Goal: Register for event/course

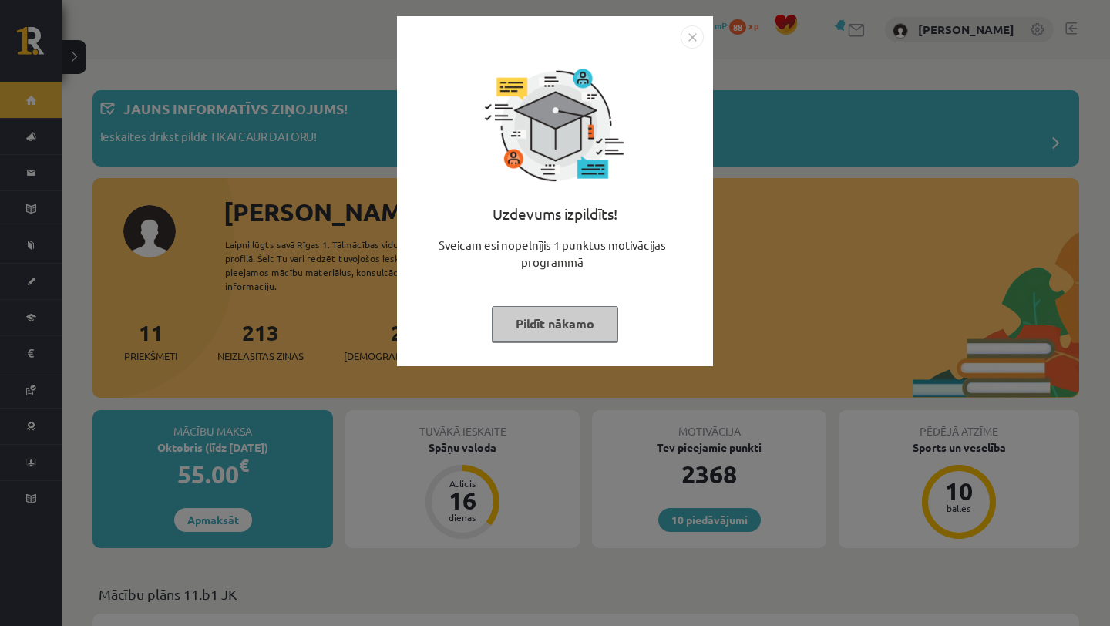
click at [561, 336] on button "Pildīt nākamo" at bounding box center [555, 323] width 126 height 35
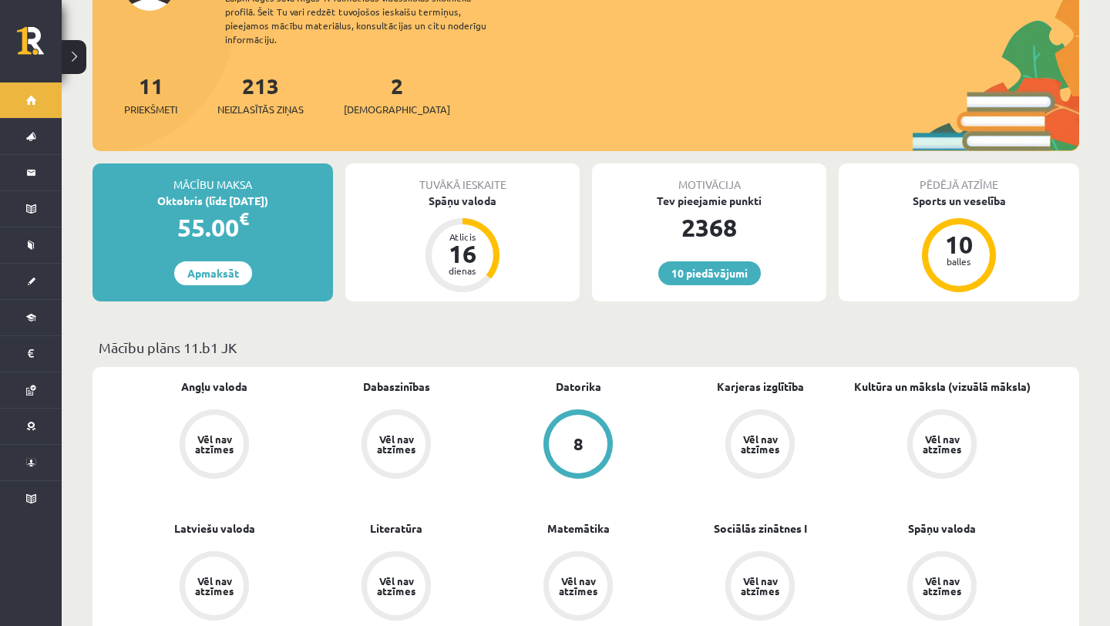
scroll to position [245, 0]
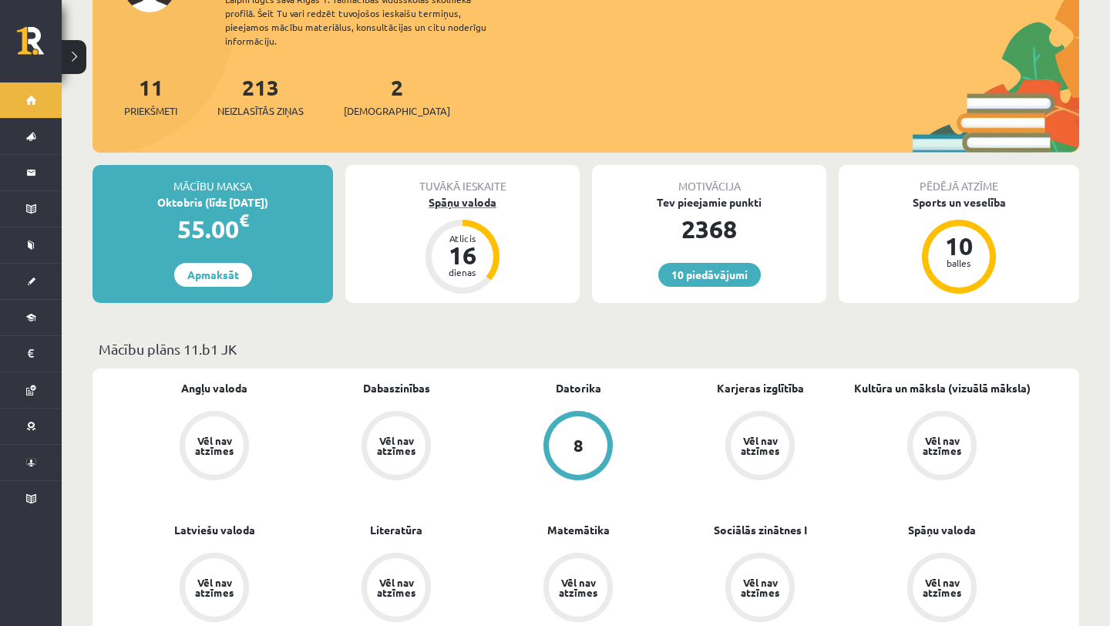
click at [464, 194] on div "Spāņu valoda" at bounding box center [462, 202] width 234 height 16
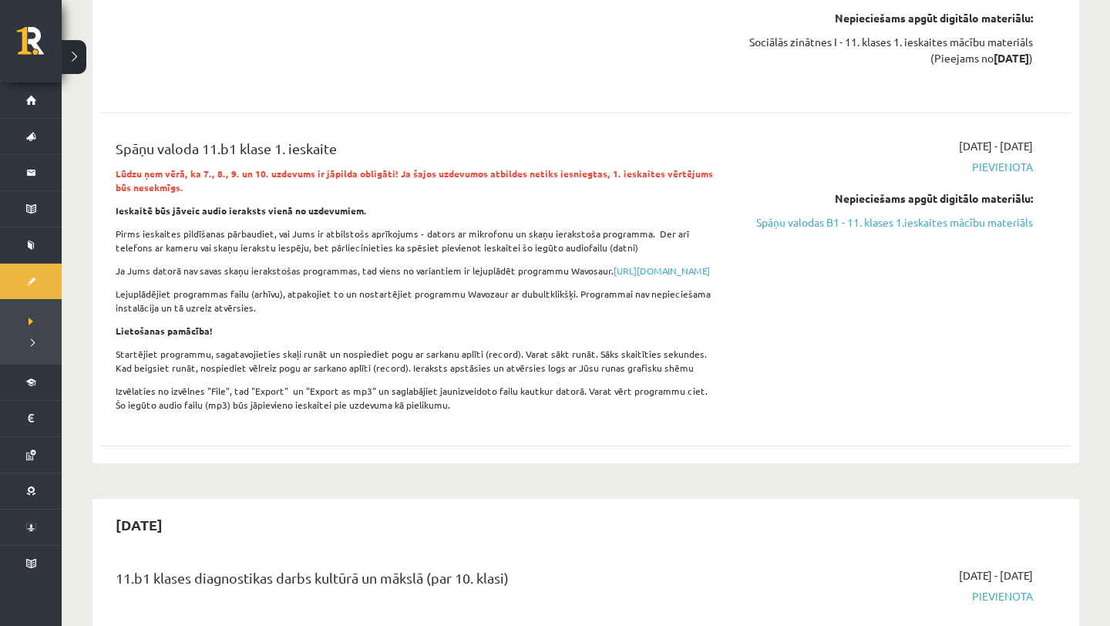
scroll to position [1145, 0]
click at [896, 220] on link "Spāņu valodas B1 - 11. klases 1.ieskaites mācību materiāls" at bounding box center [887, 221] width 291 height 16
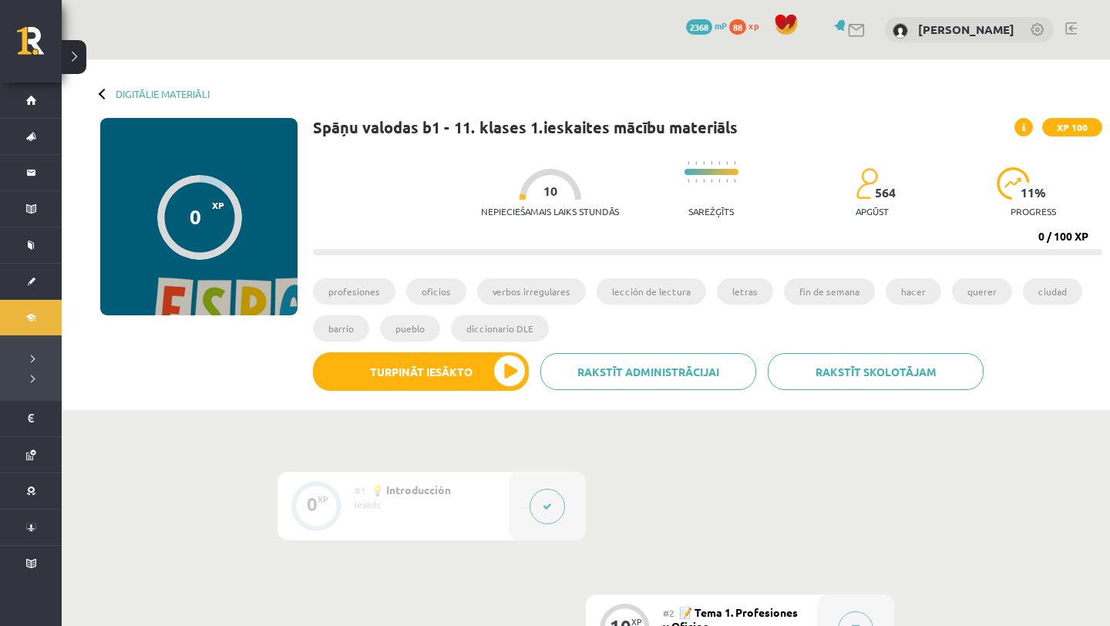
click at [79, 62] on button at bounding box center [74, 57] width 25 height 34
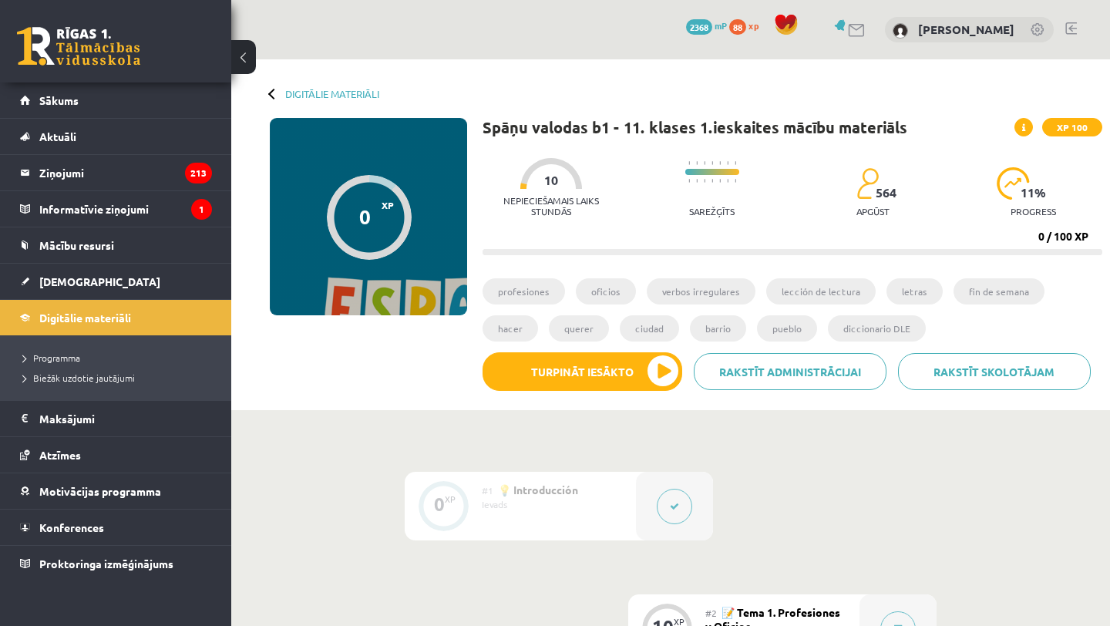
click at [275, 89] on div at bounding box center [273, 93] width 11 height 11
click at [267, 88] on div "Digitālie materiāli 0 XP XP 100 0 / 100 XP Spāņu valodas b1 - 11. klases 1.iesk…" at bounding box center [670, 234] width 879 height 351
click at [297, 97] on link "Digitālie materiāli" at bounding box center [332, 94] width 94 height 12
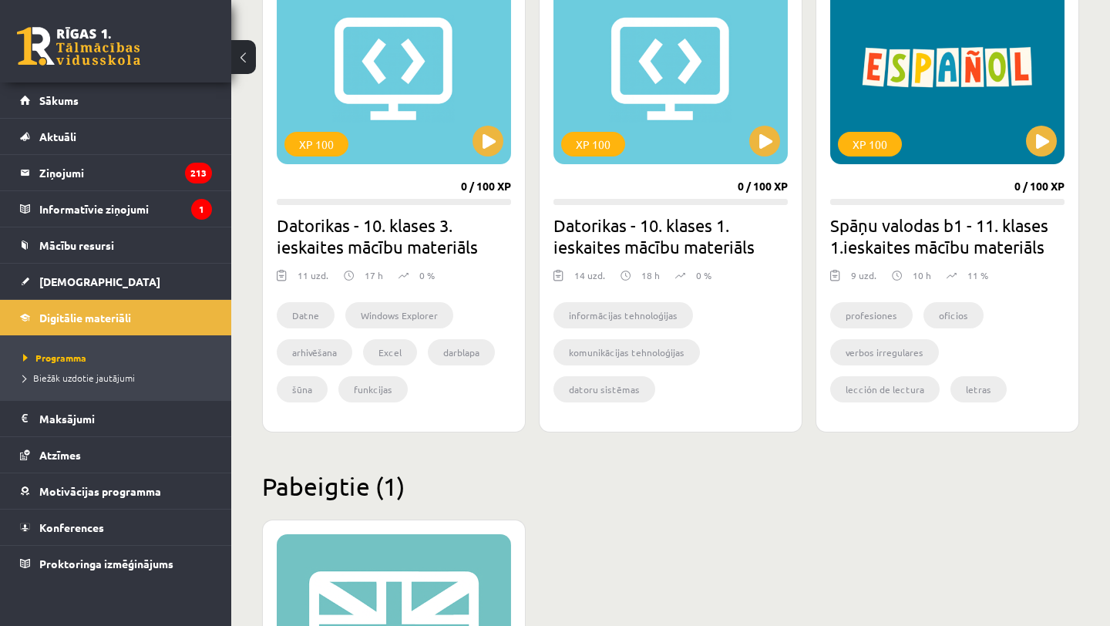
scroll to position [1457, 0]
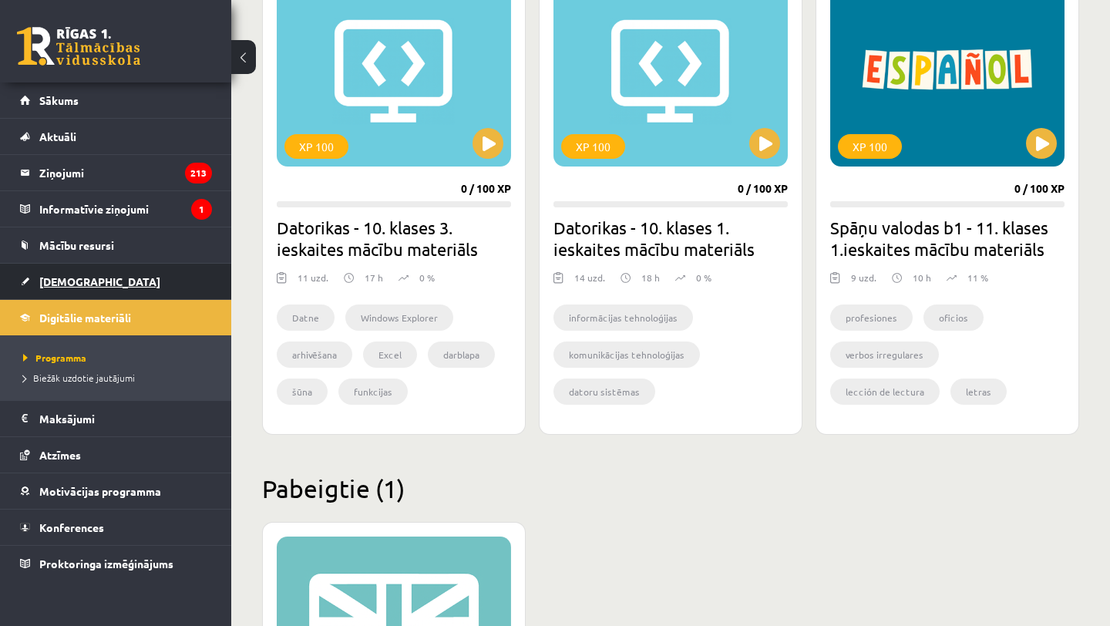
click at [81, 277] on span "[DEMOGRAPHIC_DATA]" at bounding box center [99, 281] width 121 height 14
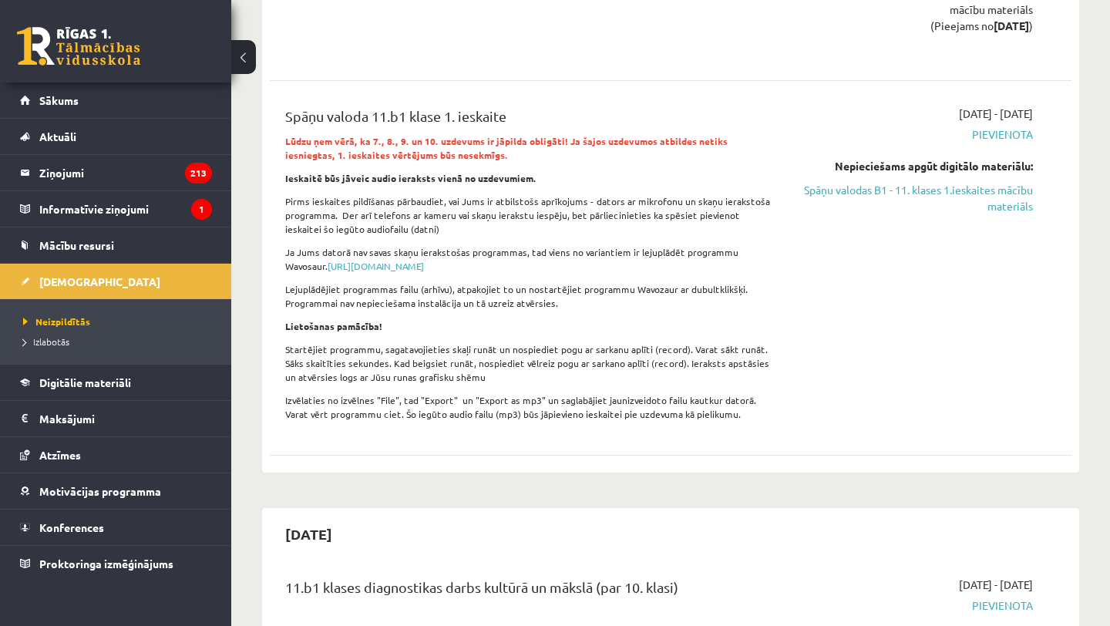
scroll to position [1253, 0]
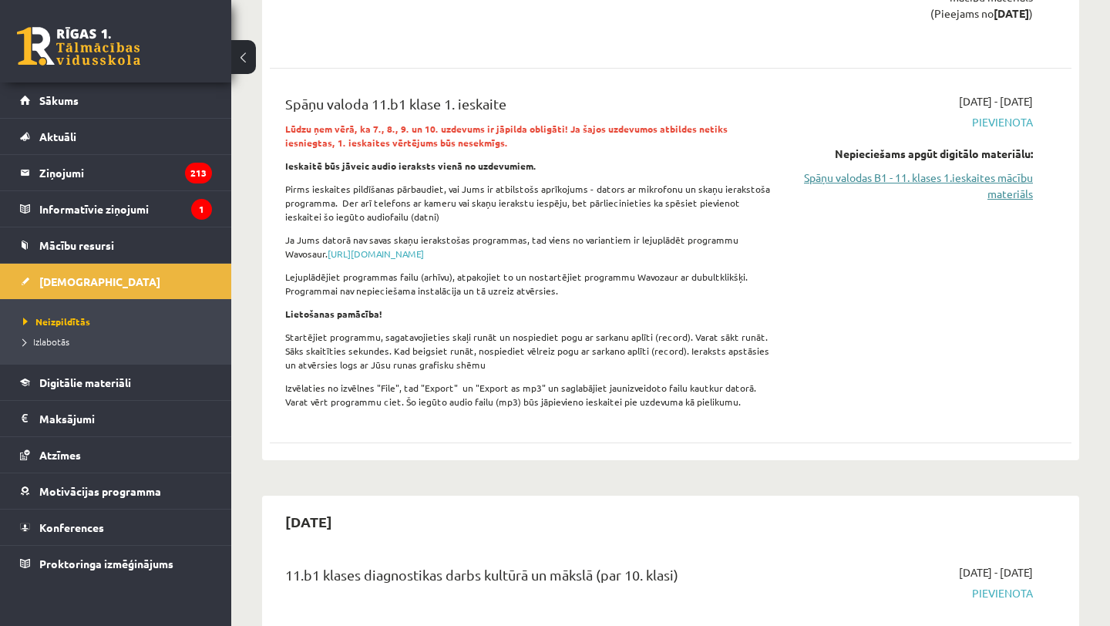
click at [872, 173] on link "Spāņu valodas B1 - 11. klases 1.ieskaites mācību materiāls" at bounding box center [916, 186] width 234 height 32
click at [72, 102] on span "Sākums" at bounding box center [58, 100] width 39 height 14
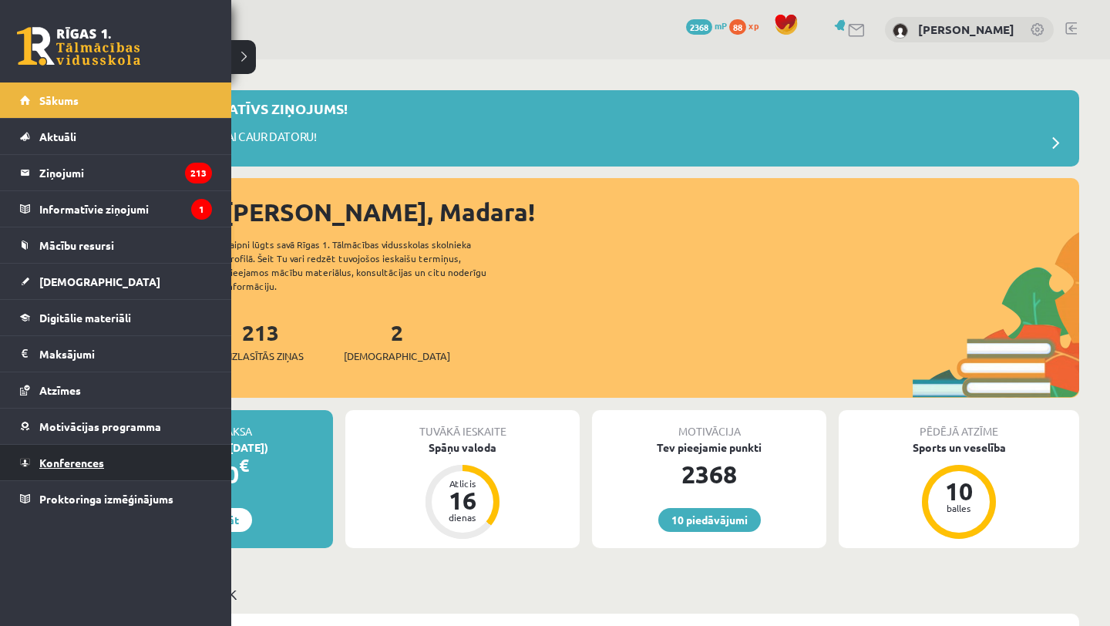
click at [72, 455] on link "Konferences" at bounding box center [116, 462] width 192 height 35
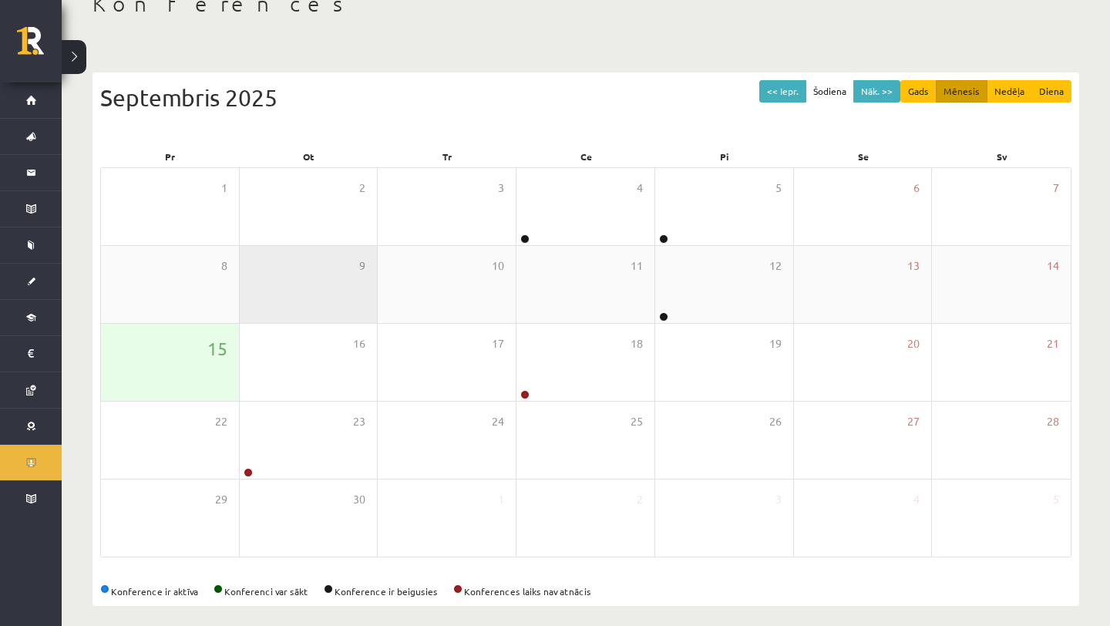
scroll to position [110, 0]
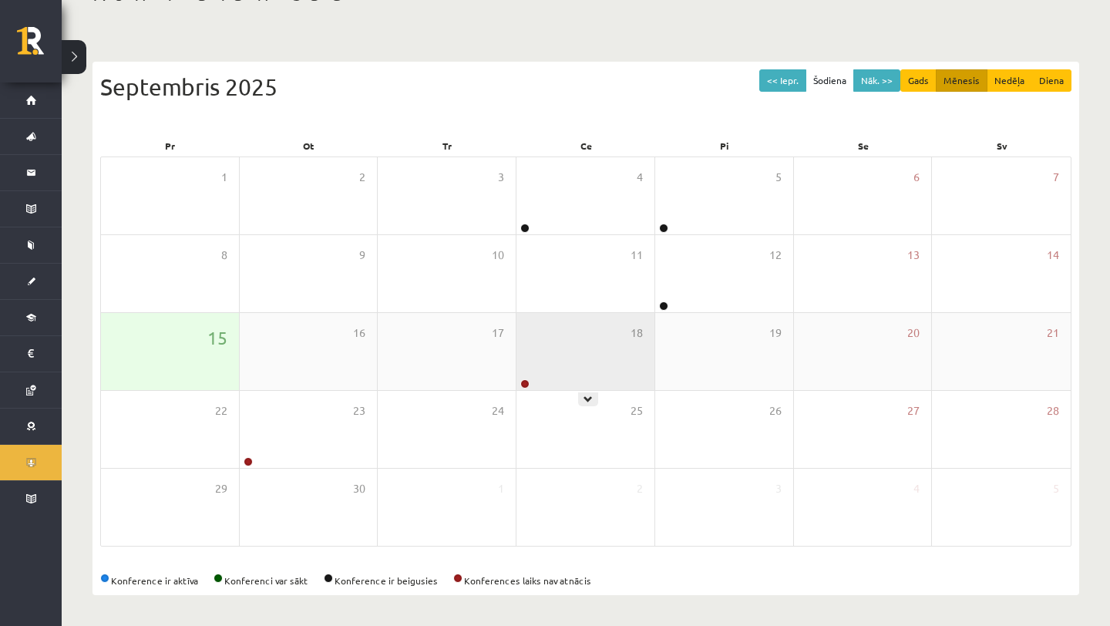
click at [549, 347] on div "18" at bounding box center [585, 351] width 138 height 77
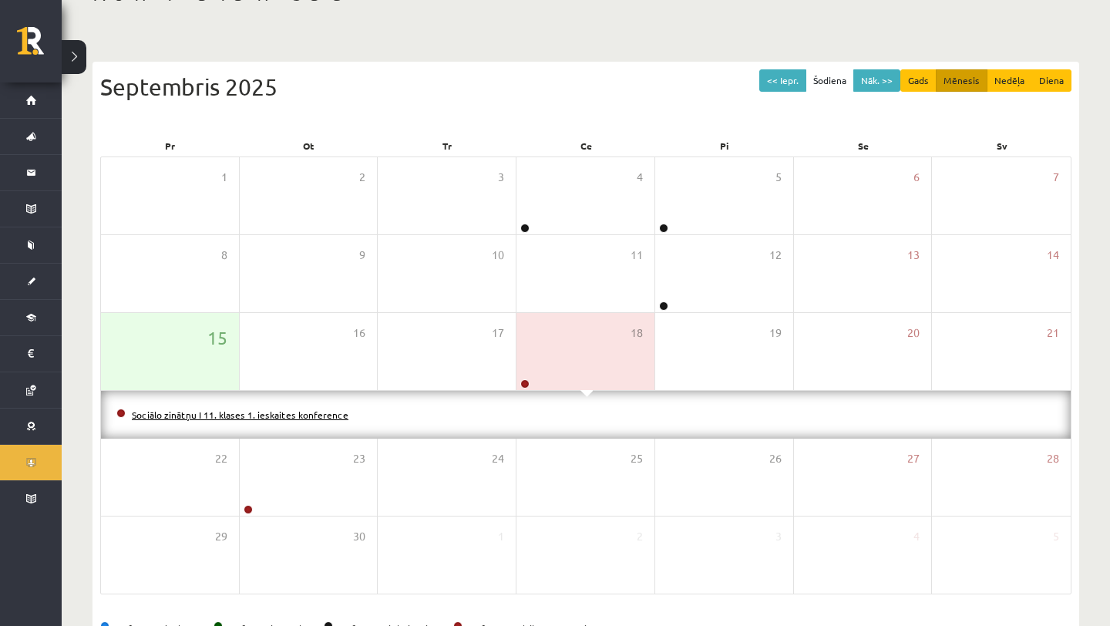
click at [284, 417] on link "Sociālo zinātņu I 11. klases 1. ieskaites konference" at bounding box center [240, 414] width 217 height 12
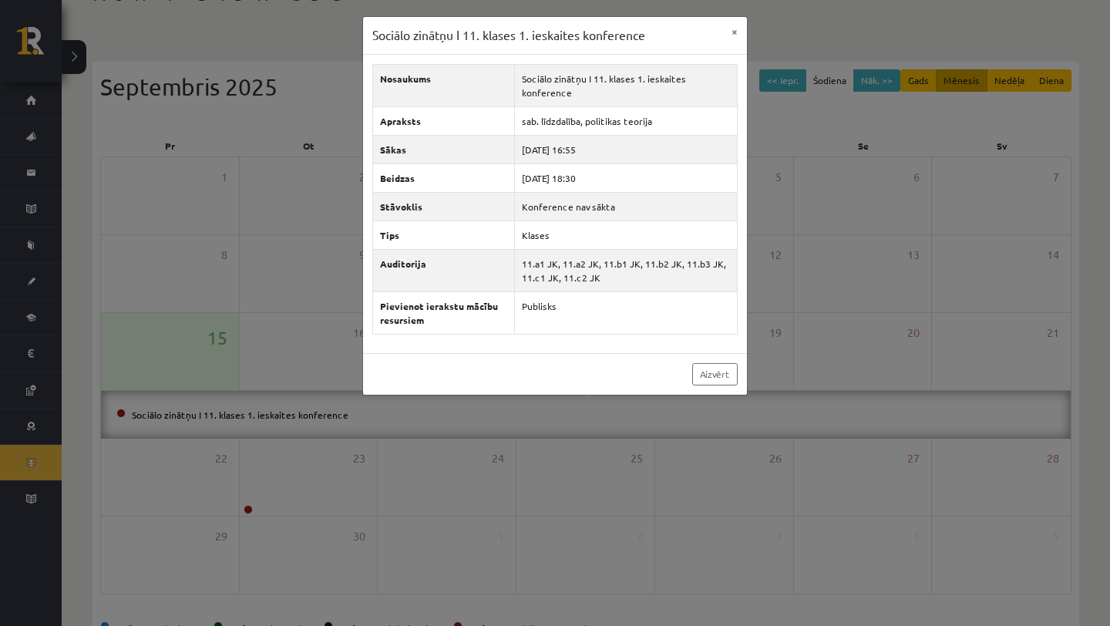
click at [712, 40] on div "Sociālo zinātņu I 11. klases 1. ieskaites konference ×" at bounding box center [555, 36] width 384 height 38
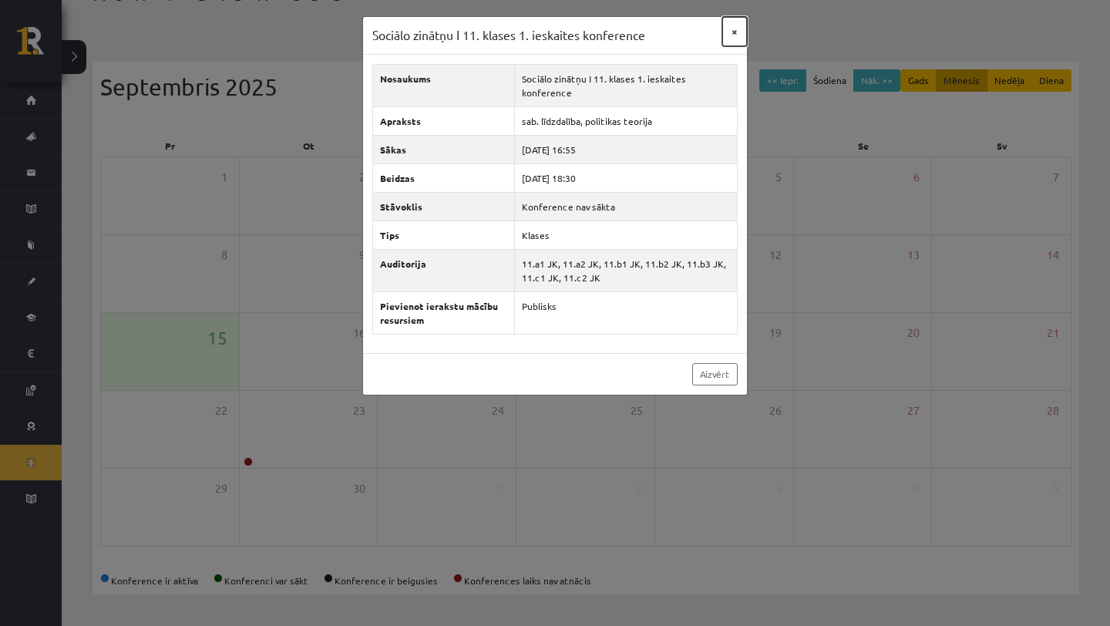
click at [723, 39] on button "×" at bounding box center [734, 31] width 25 height 29
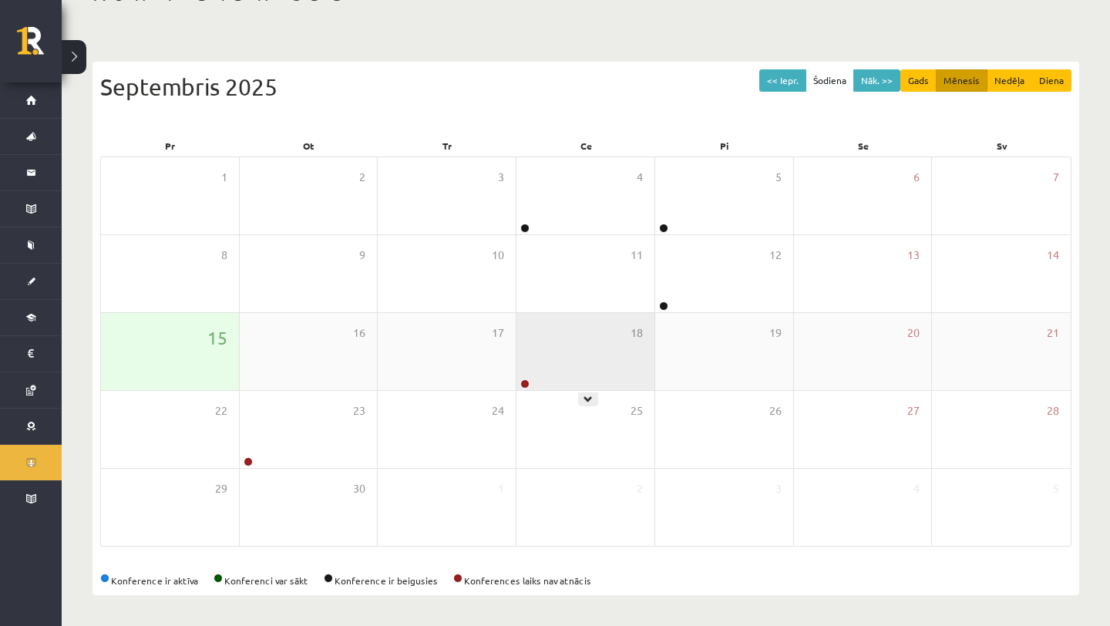
click at [556, 371] on div "18" at bounding box center [585, 351] width 138 height 77
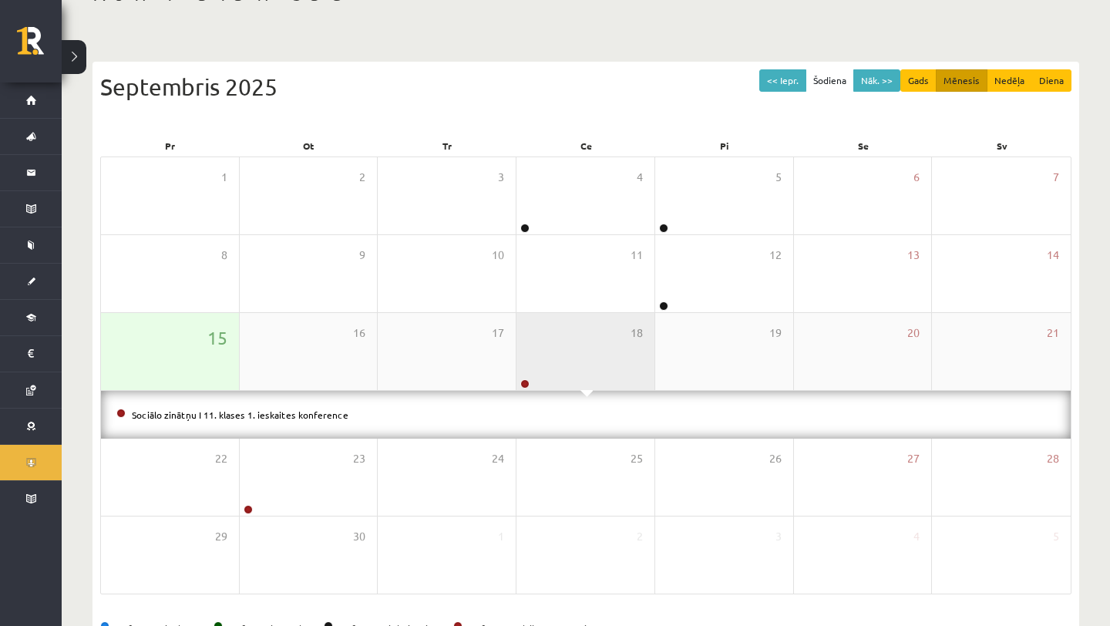
click at [556, 373] on div "18" at bounding box center [585, 351] width 138 height 77
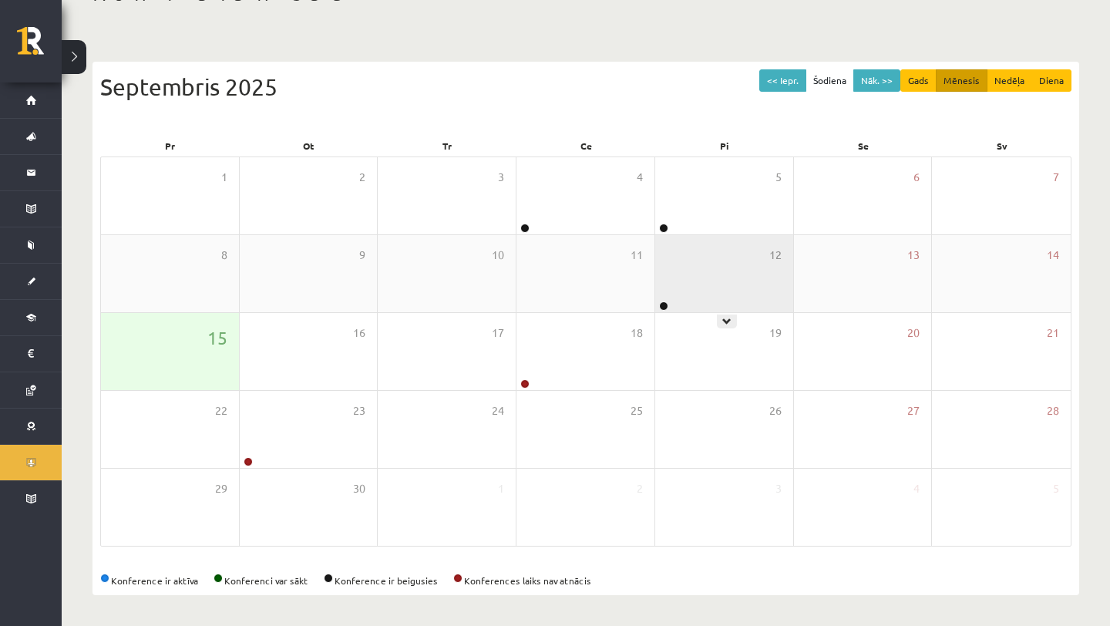
click at [677, 291] on div "12" at bounding box center [724, 273] width 138 height 77
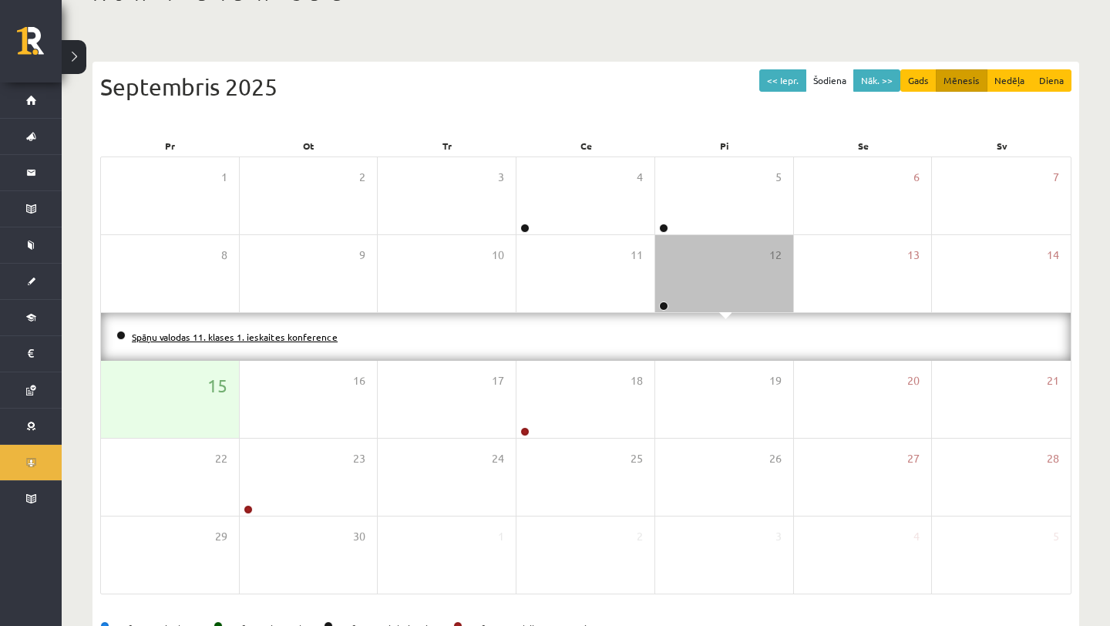
click at [324, 334] on link "Spāņu valodas 11. klases 1. ieskaites konference" at bounding box center [235, 337] width 206 height 12
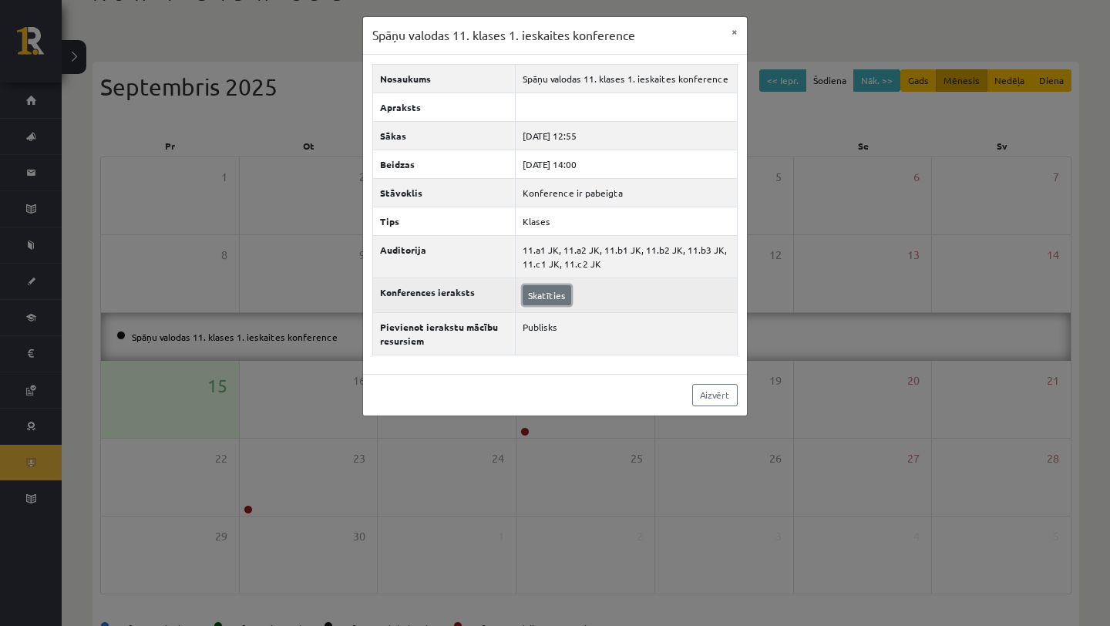
click at [531, 298] on link "Skatīties" at bounding box center [547, 295] width 49 height 20
